Goal: Information Seeking & Learning: Learn about a topic

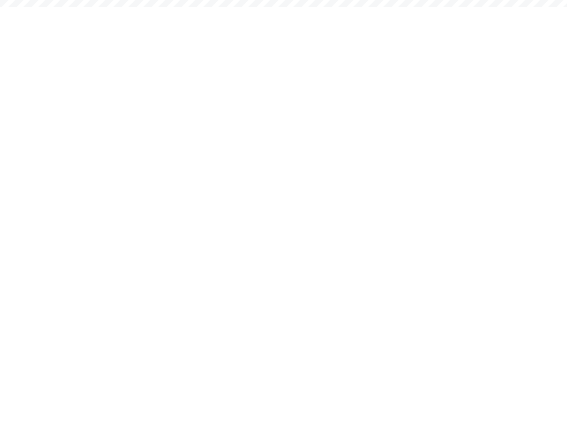
scroll to position [36, 0]
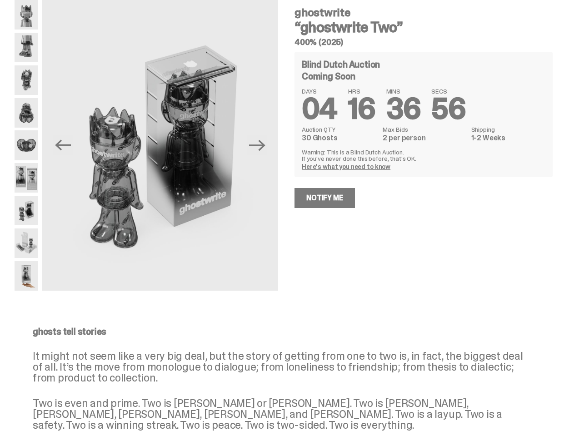
click at [287, 200] on div "ghostwrite “ghostwrite Two” 400% (2025) Blind Dutch Auction Coming Soon DAYS 04…" at bounding box center [417, 145] width 269 height 291
click at [165, 145] on img at bounding box center [160, 147] width 236 height 295
click at [70, 145] on icon "Previous" at bounding box center [63, 145] width 16 height 11
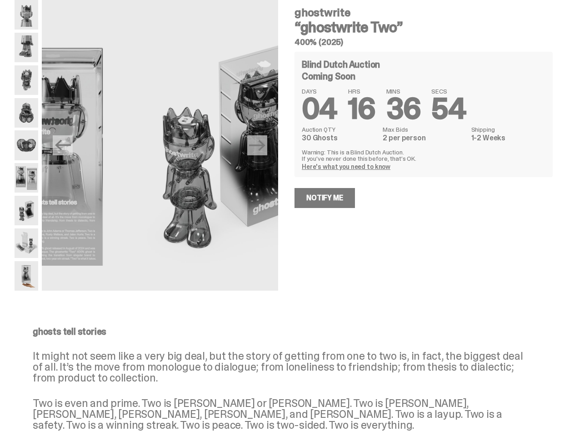
click at [261, 145] on icon "Next" at bounding box center [257, 145] width 16 height 11
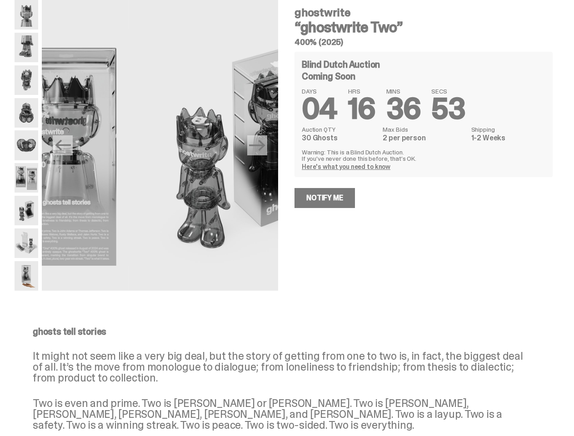
click at [0, 16] on div "ghostwrite “ghostwrite Two” 400% (2025) Previous Next ghostwrite “ghostwrite Tw…" at bounding box center [283, 154] width 567 height 309
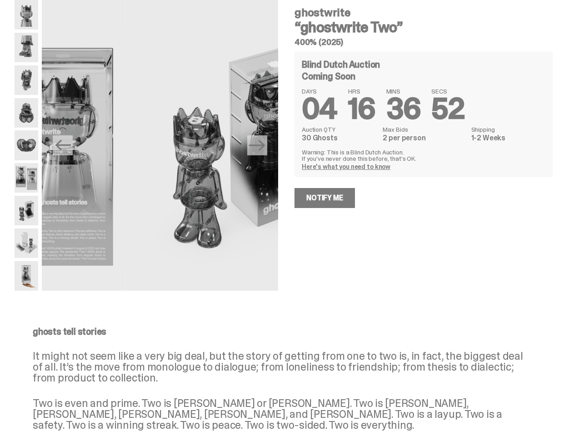
click at [347, 167] on link "Here's what you need to know" at bounding box center [346, 167] width 89 height 8
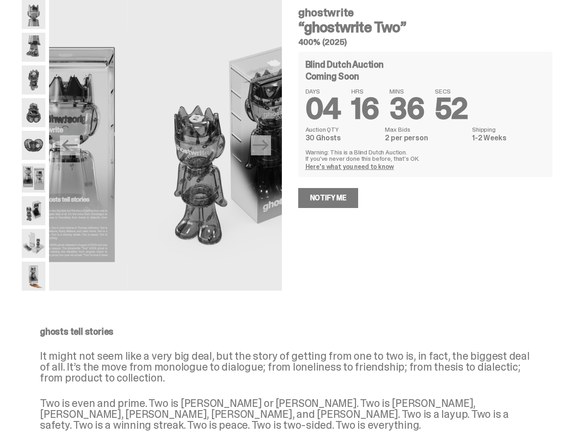
click at [0, 0] on div "How does a Blind Dutch Auction work? It’s easy: just bid the most you’re willin…" at bounding box center [0, 0] width 0 height 0
